Goal: Information Seeking & Learning: Find specific fact

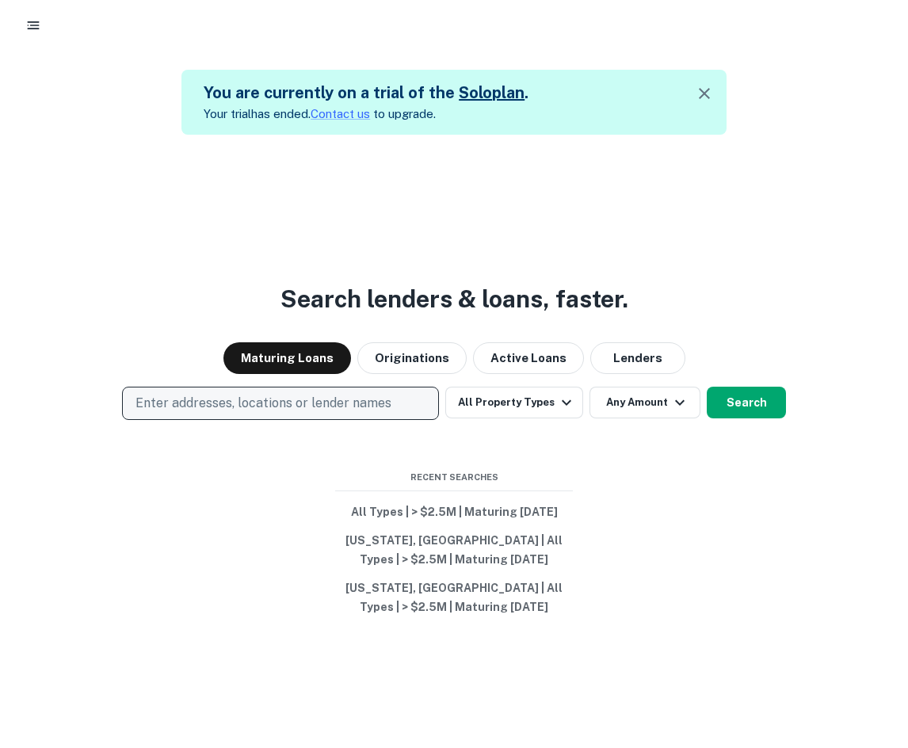
click at [298, 399] on p "Enter addresses, locations or lender names" at bounding box center [263, 403] width 256 height 19
type input "**********"
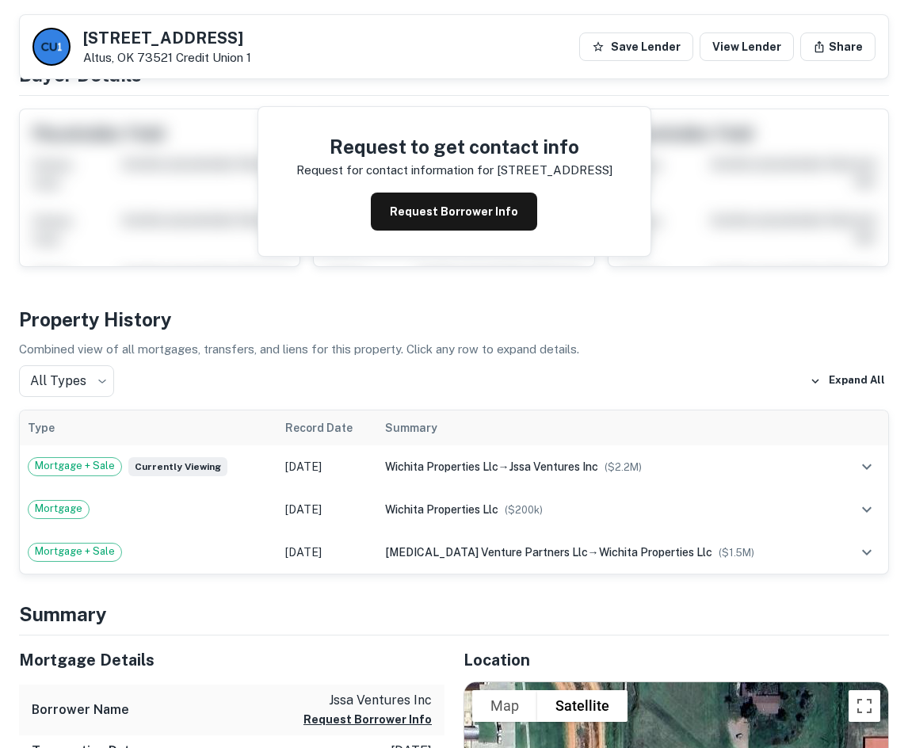
scroll to position [159, 0]
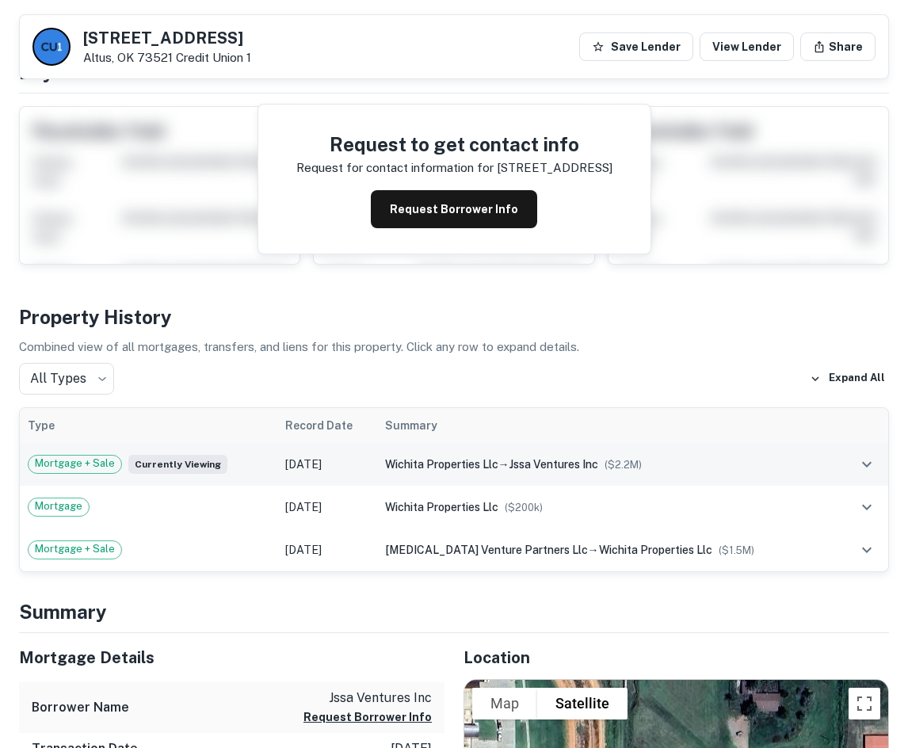
click at [866, 462] on icon "expand row" at bounding box center [866, 464] width 19 height 19
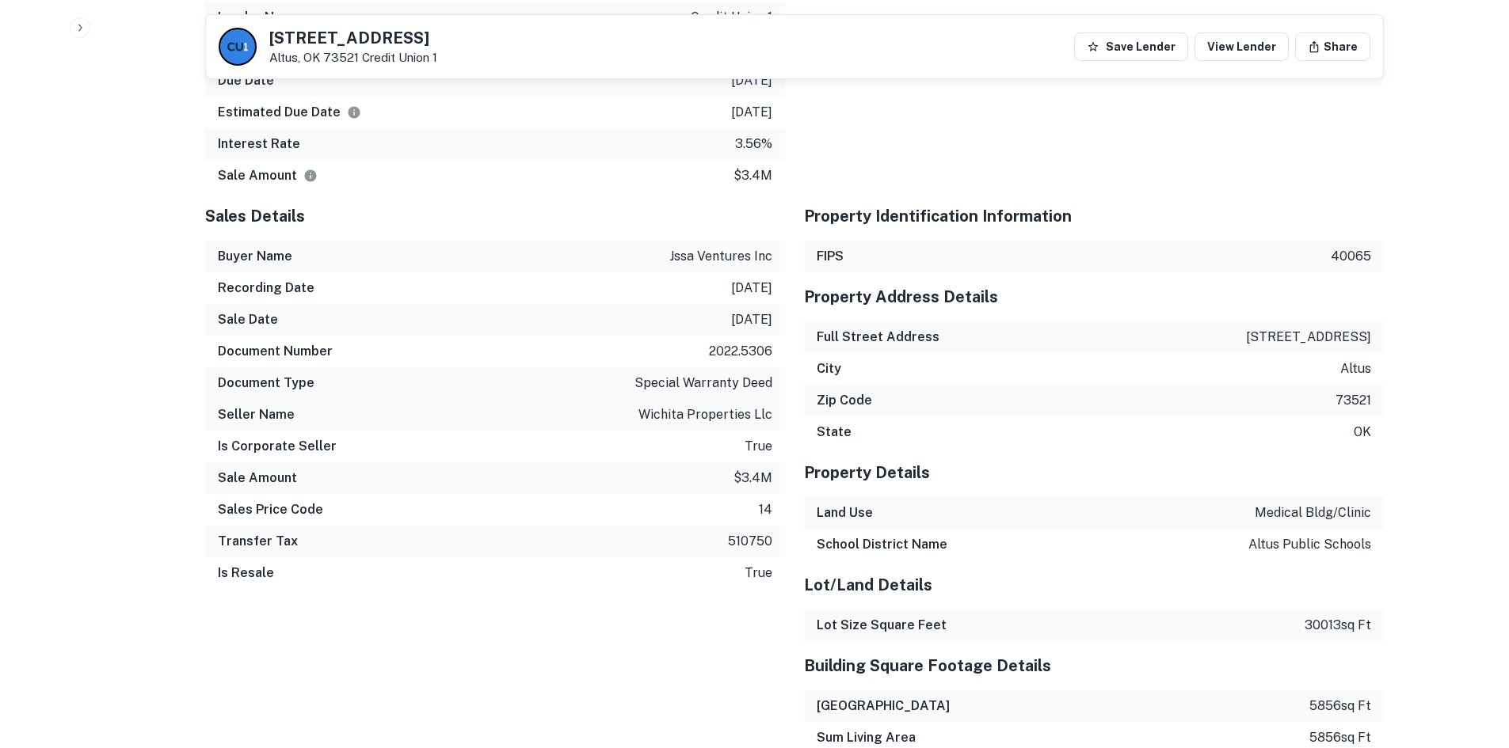
scroll to position [1554, 0]
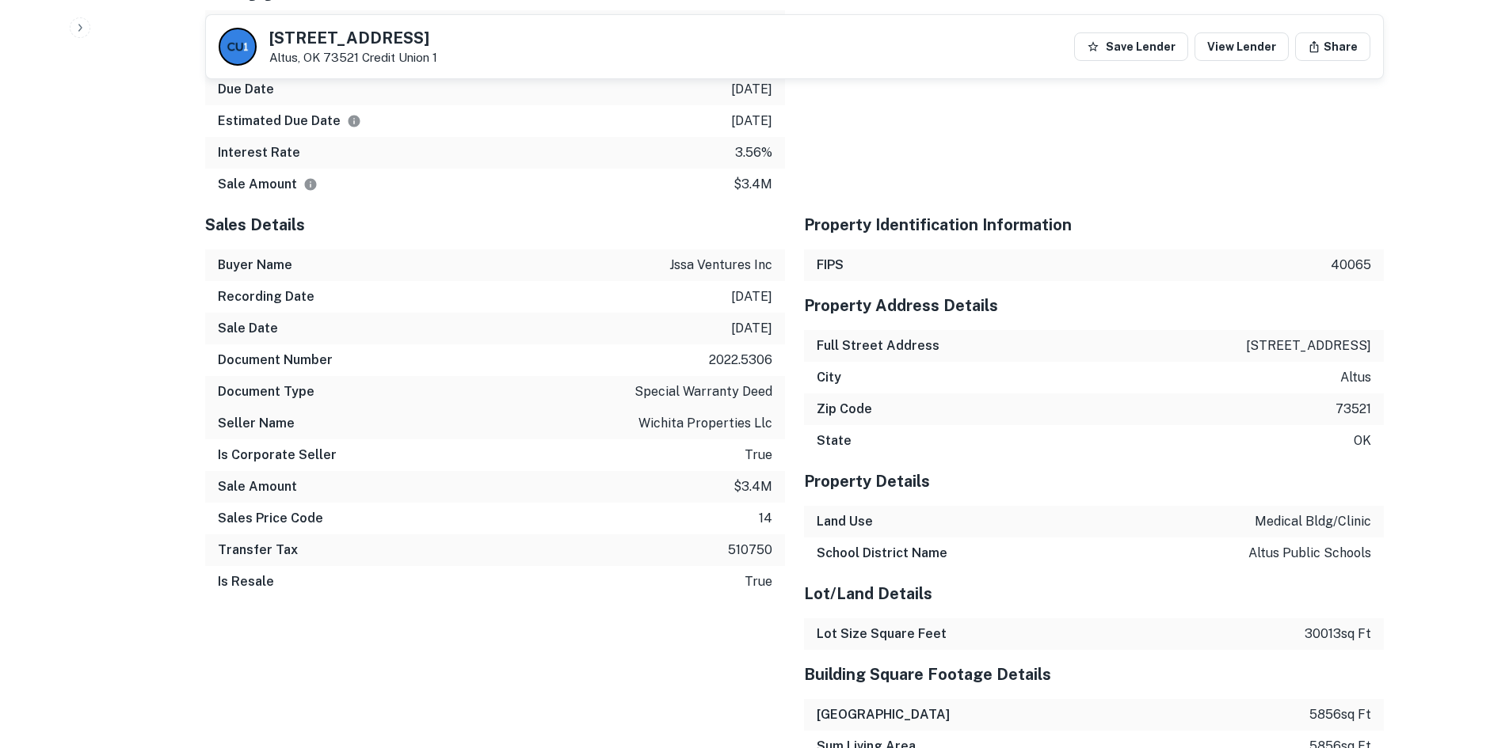
click at [718, 325] on div "Sale Date [DATE]" at bounding box center [495, 329] width 580 height 32
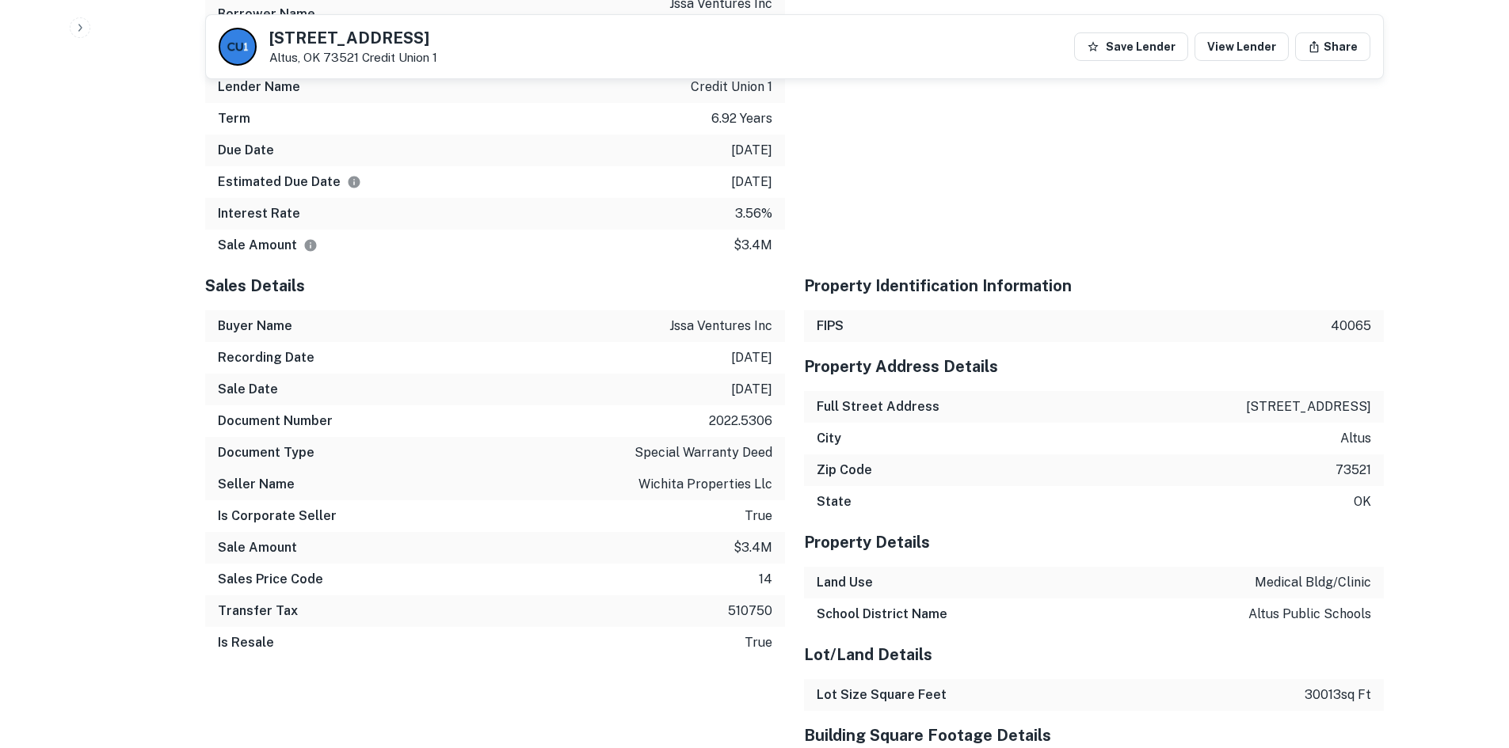
scroll to position [1477, 0]
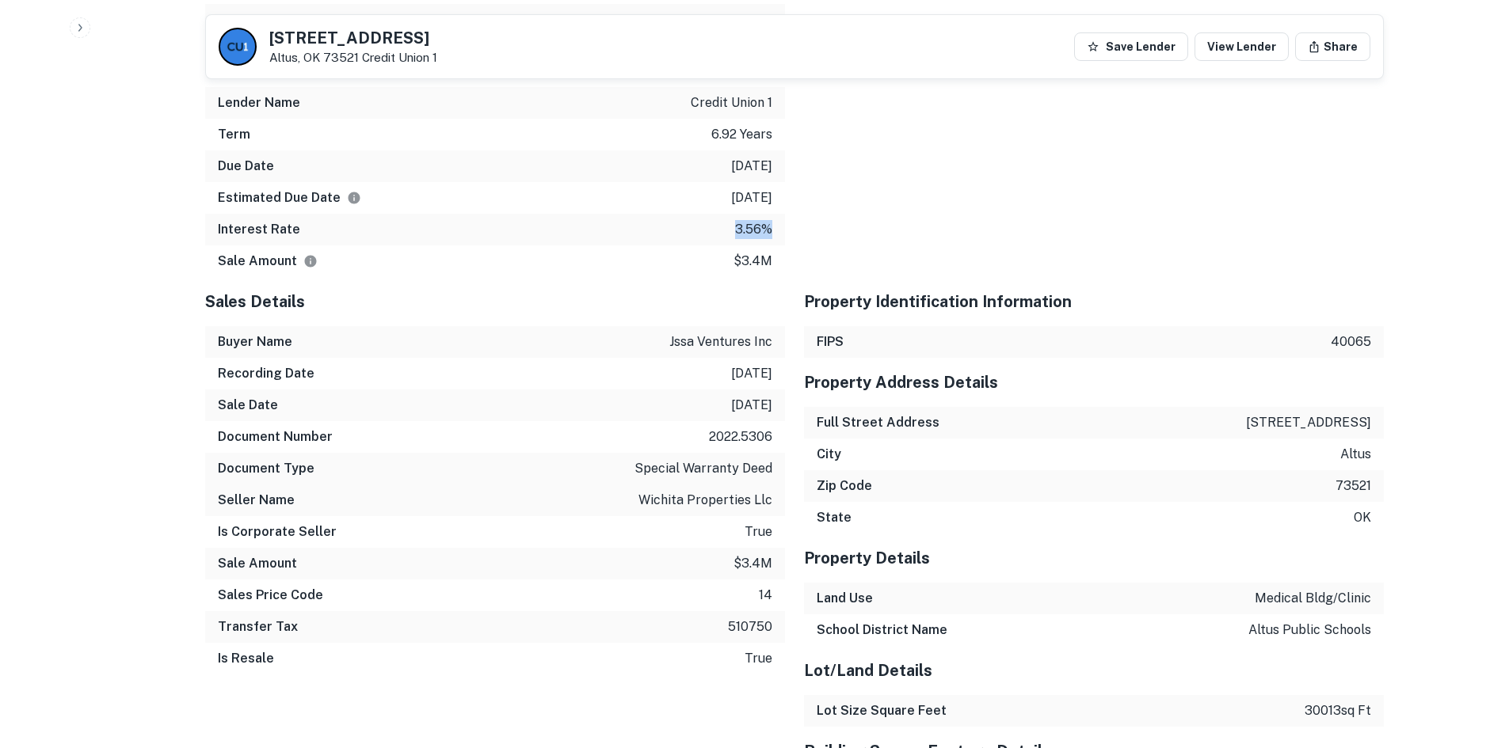
drag, startPoint x: 733, startPoint y: 229, endPoint x: 771, endPoint y: 229, distance: 37.2
click at [771, 229] on p "3.56%" at bounding box center [753, 229] width 37 height 19
click at [764, 227] on p "3.56%" at bounding box center [753, 229] width 37 height 19
click at [757, 234] on p "3.56%" at bounding box center [753, 229] width 37 height 19
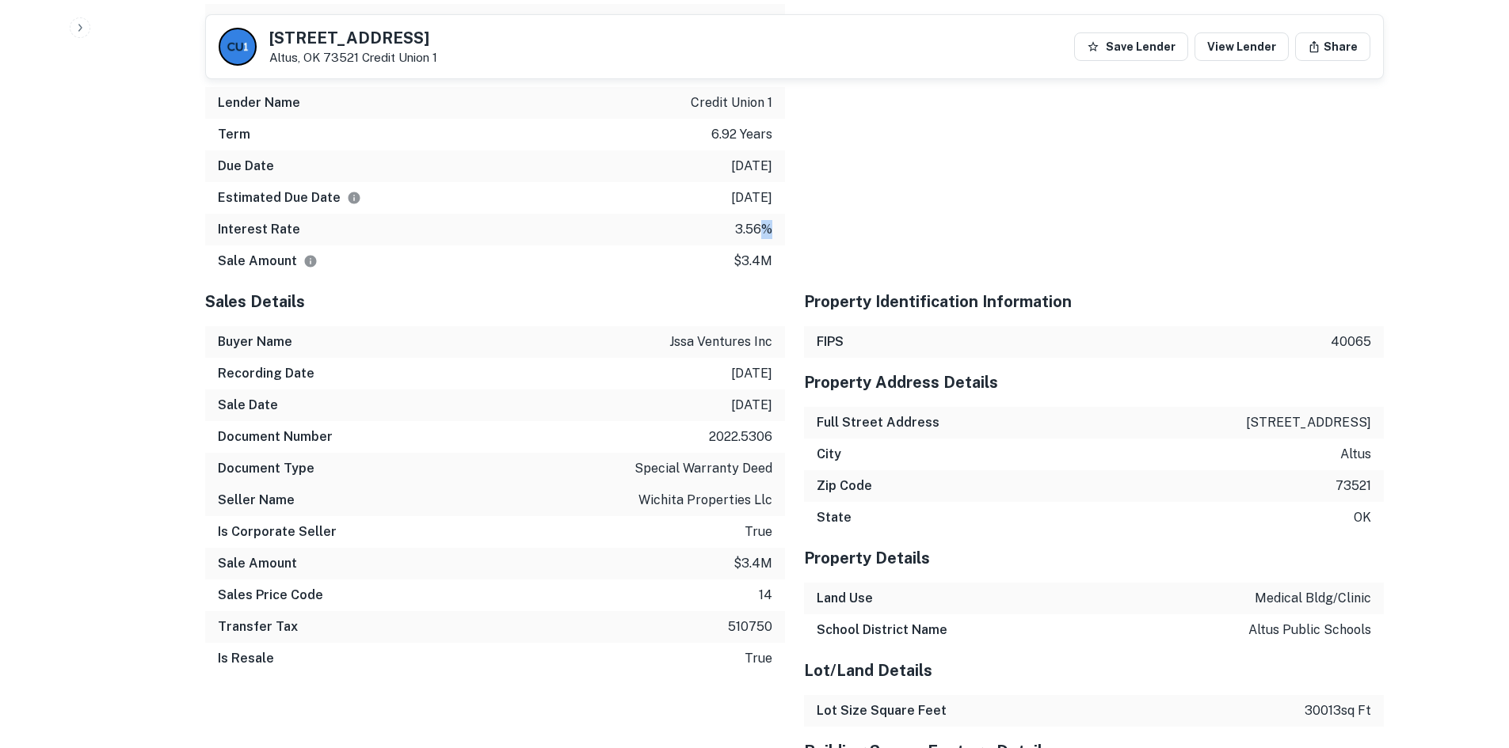
click at [757, 234] on p "3.56%" at bounding box center [753, 229] width 37 height 19
click at [752, 229] on p "3.56%" at bounding box center [753, 229] width 37 height 19
